Goal: Task Accomplishment & Management: Use online tool/utility

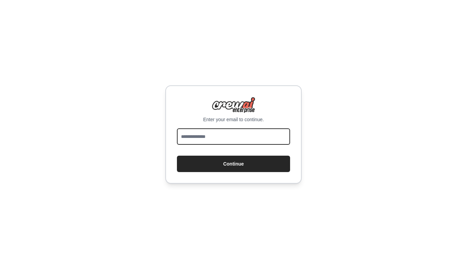
click at [265, 134] on input "email" at bounding box center [233, 136] width 113 height 16
type input "**********"
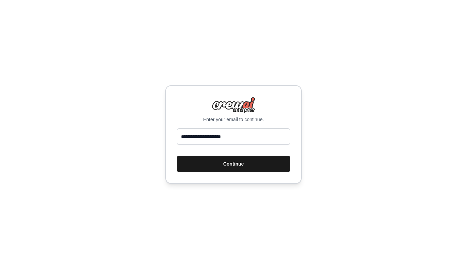
click at [250, 166] on button "Continue" at bounding box center [233, 164] width 113 height 16
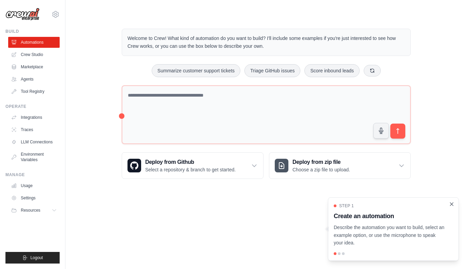
click at [453, 205] on icon "Close walkthrough" at bounding box center [452, 203] width 3 height 3
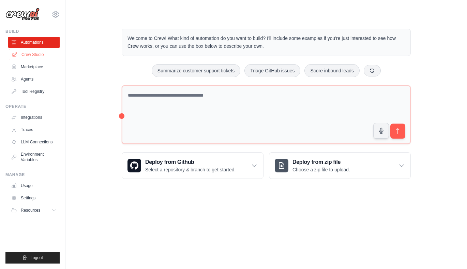
click at [35, 57] on link "Crew Studio" at bounding box center [35, 54] width 52 height 11
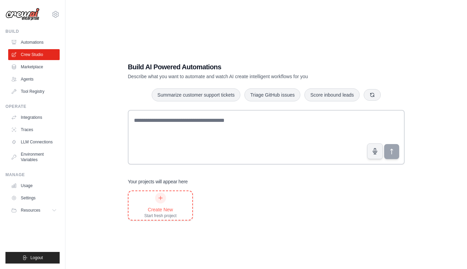
click at [160, 207] on div "Create New" at bounding box center [160, 209] width 32 height 7
